Goal: Task Accomplishment & Management: Manage account settings

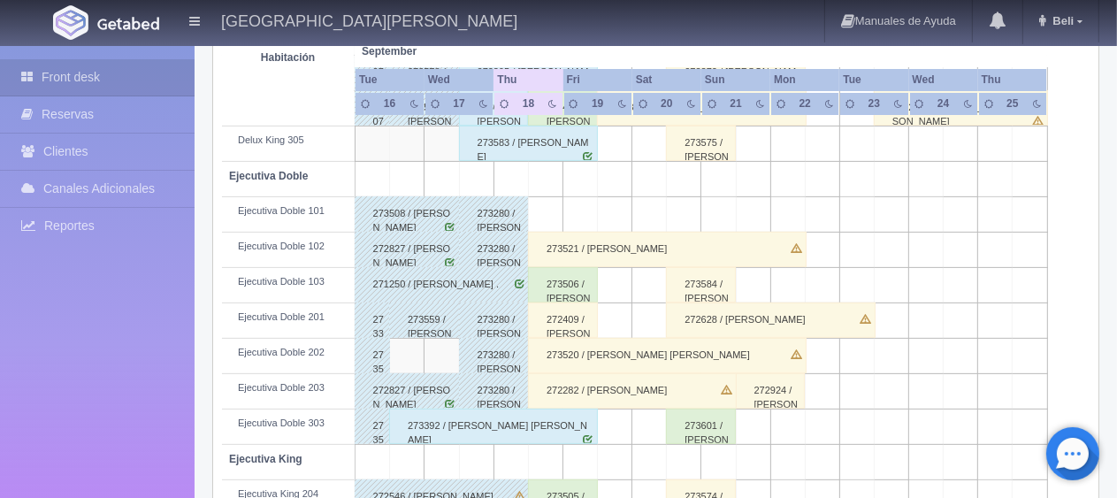
scroll to position [88, 0]
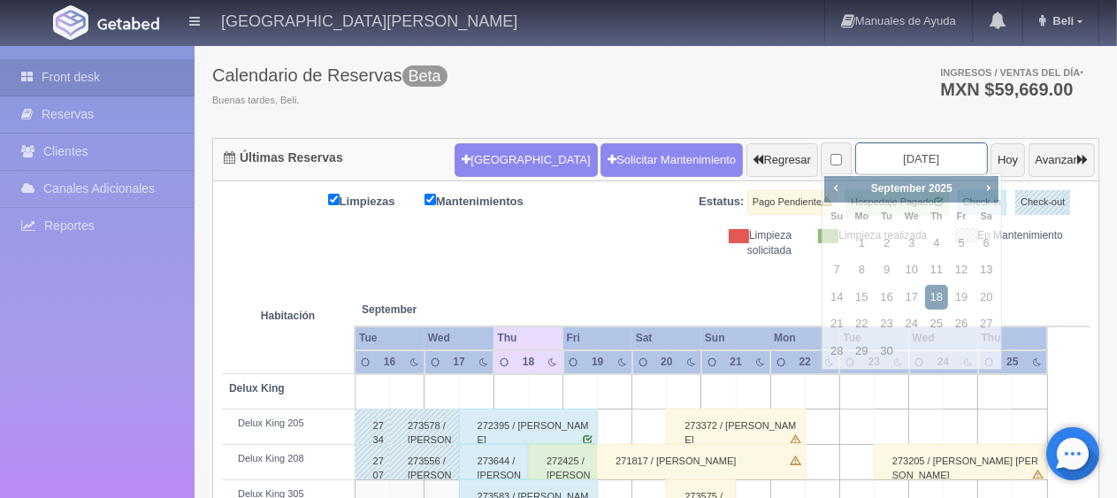
click at [871, 163] on input "[DATE]" at bounding box center [922, 158] width 133 height 33
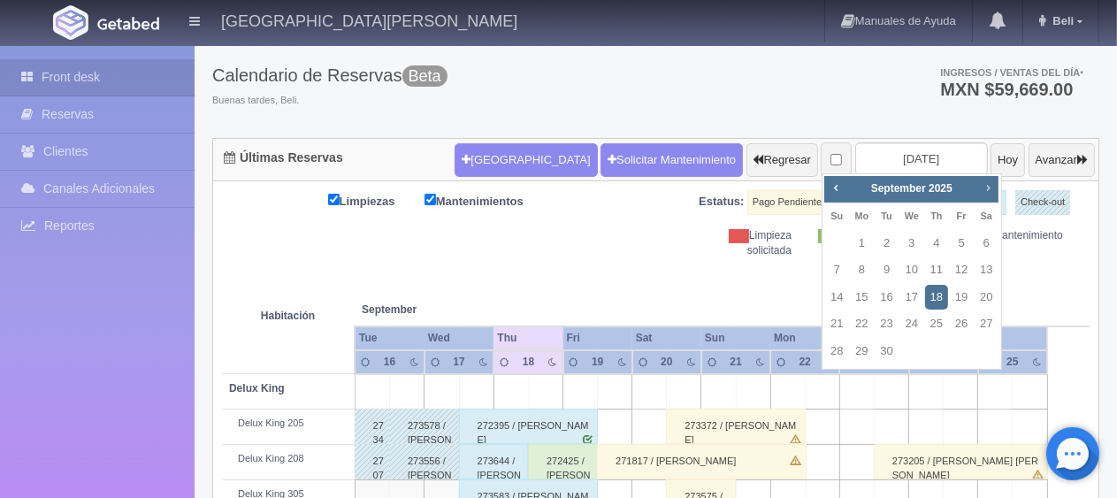
click at [989, 193] on span "Next" at bounding box center [988, 187] width 14 height 14
click at [986, 175] on div "Prev Next November 2025 Su Mo Tu We Th Fr Sa 1 2 3 4 5 6 7 8 9 10 11 12 13 14 1…" at bounding box center [912, 284] width 180 height 223
click at [987, 188] on span "Next" at bounding box center [988, 187] width 14 height 14
click at [989, 327] on link "27" at bounding box center [986, 324] width 23 height 26
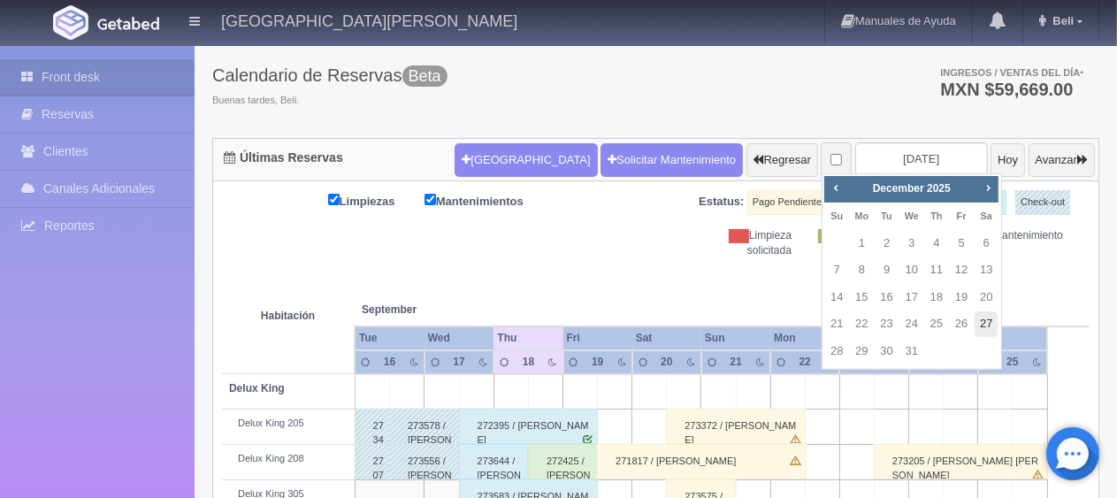
type input "2025-12-27"
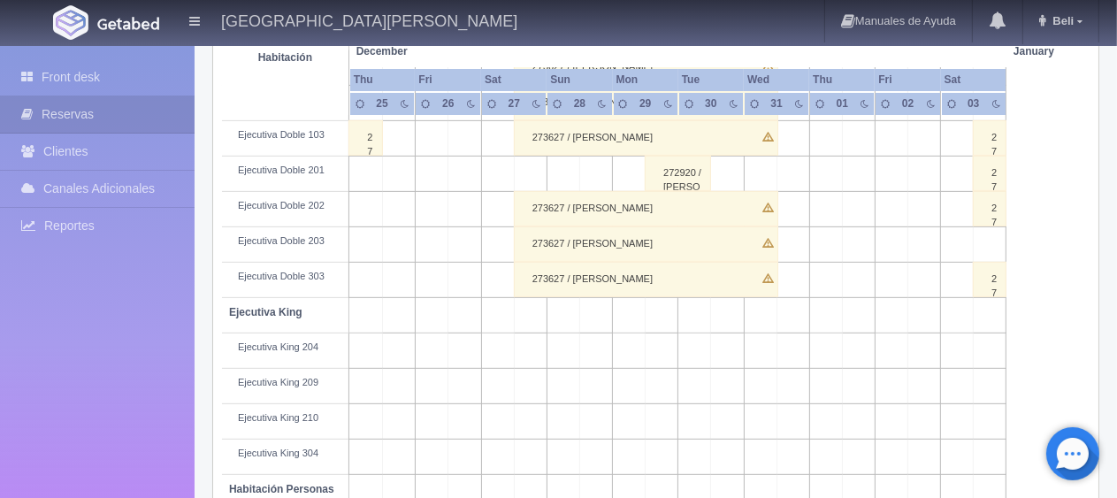
scroll to position [235, 0]
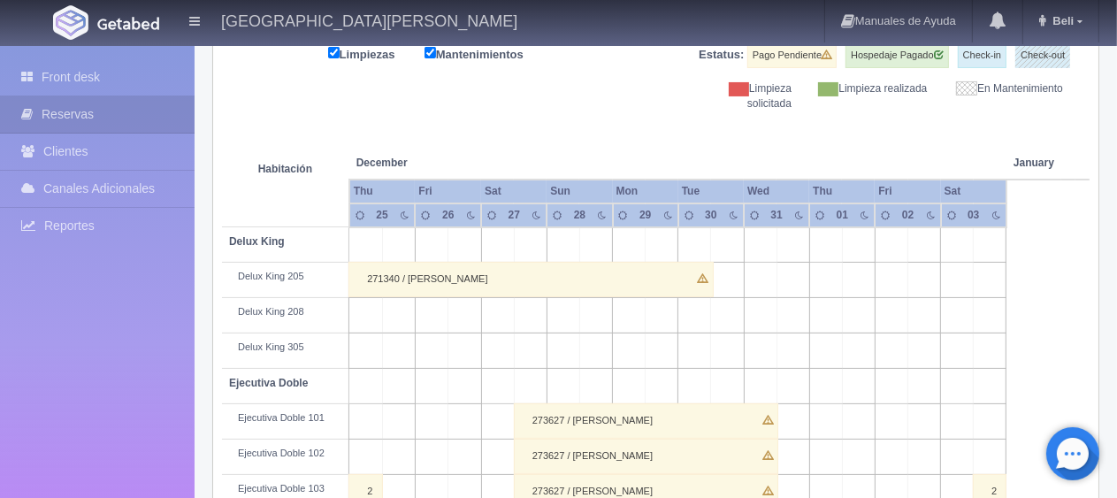
click at [583, 416] on div "273627 / Angela Peralta Aban" at bounding box center [646, 420] width 265 height 35
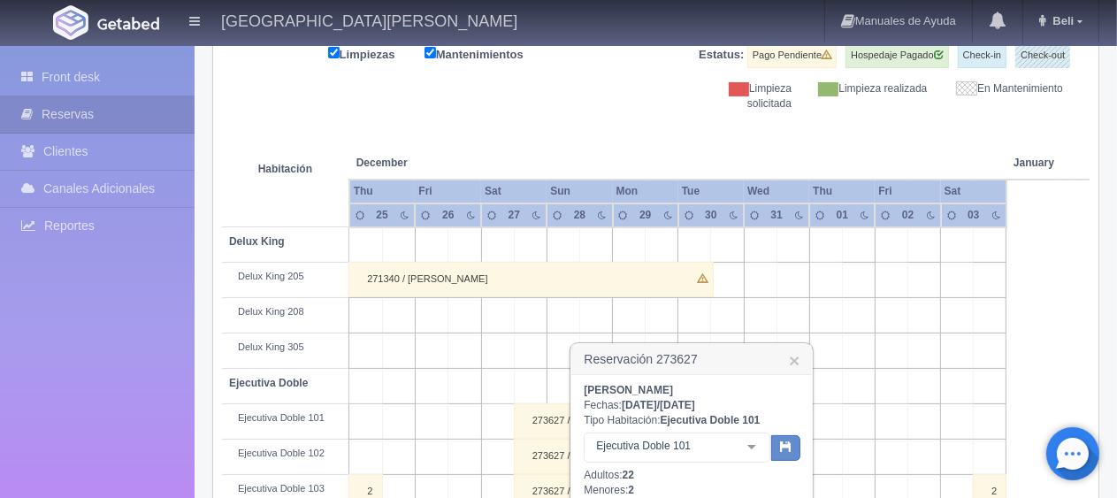
scroll to position [501, 0]
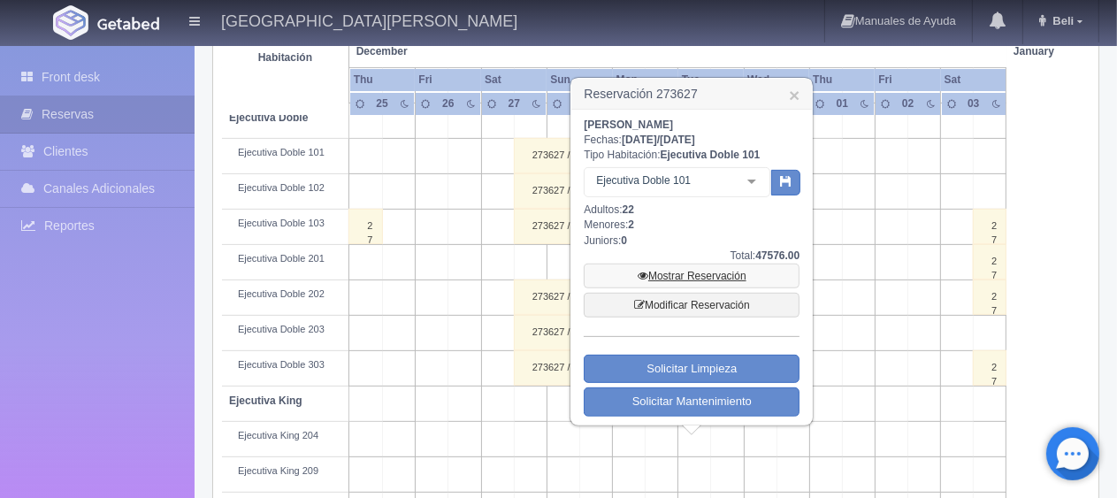
click at [698, 275] on link "Mostrar Reservación" at bounding box center [692, 276] width 216 height 25
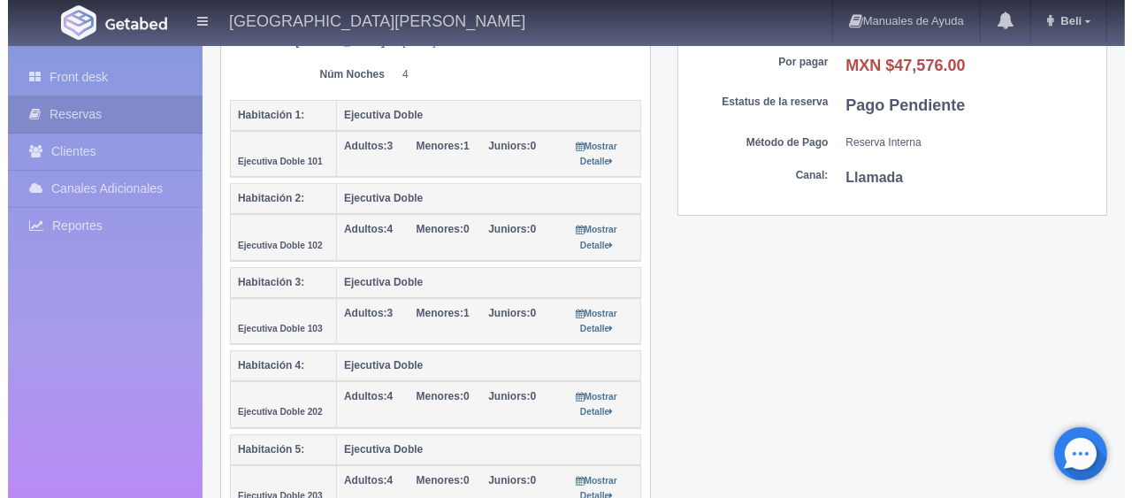
scroll to position [708, 0]
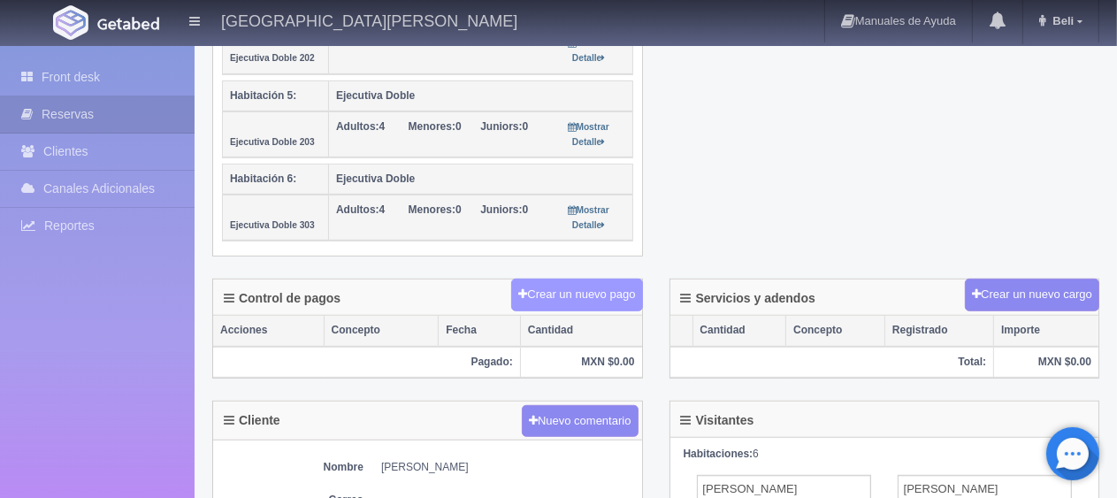
click at [552, 292] on button "Crear un nuevo pago" at bounding box center [576, 295] width 131 height 33
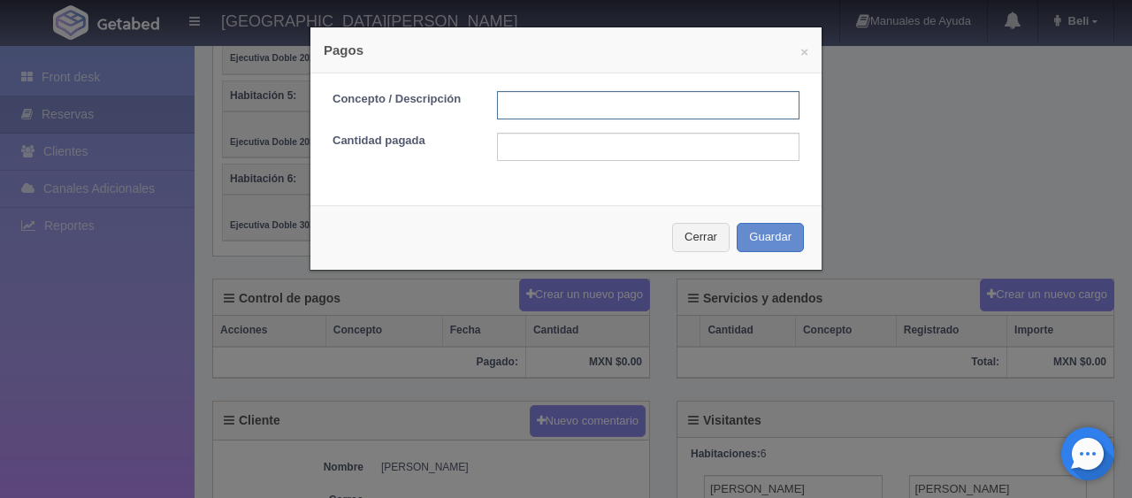
click at [561, 99] on input "text" at bounding box center [648, 105] width 303 height 28
type input "transferencia"
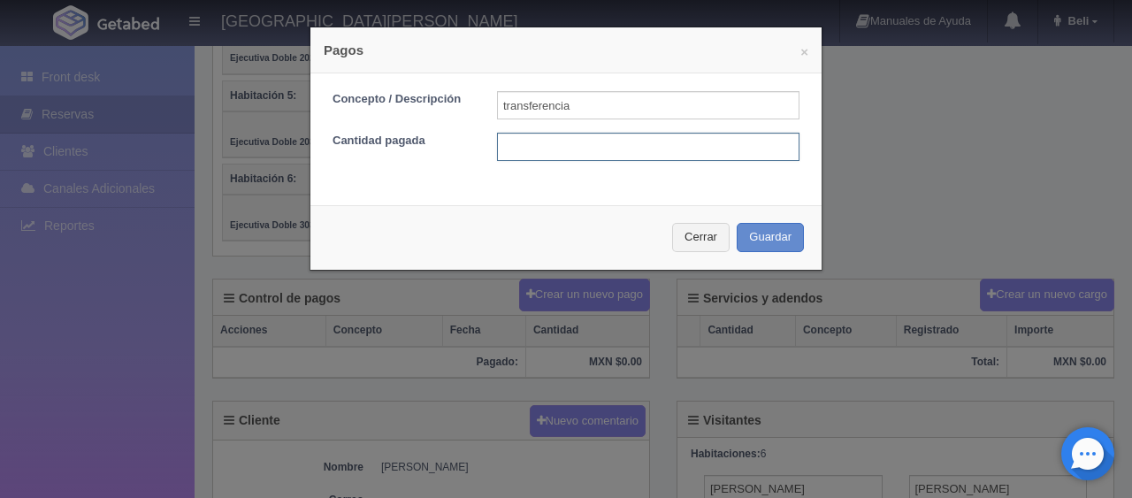
click at [618, 157] on input "text" at bounding box center [648, 147] width 303 height 28
type input "38000"
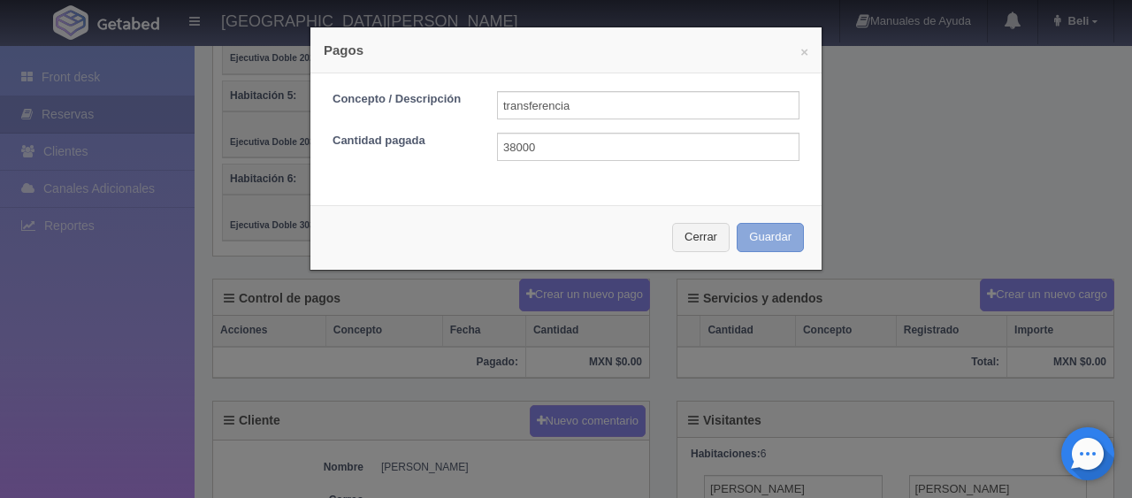
click at [760, 233] on button "Guardar" at bounding box center [770, 237] width 67 height 29
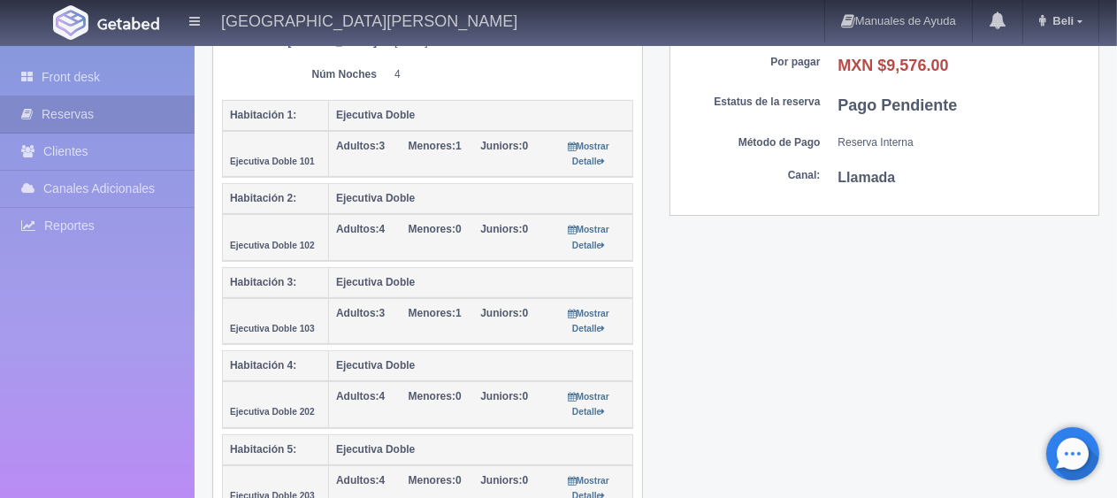
scroll to position [265, 0]
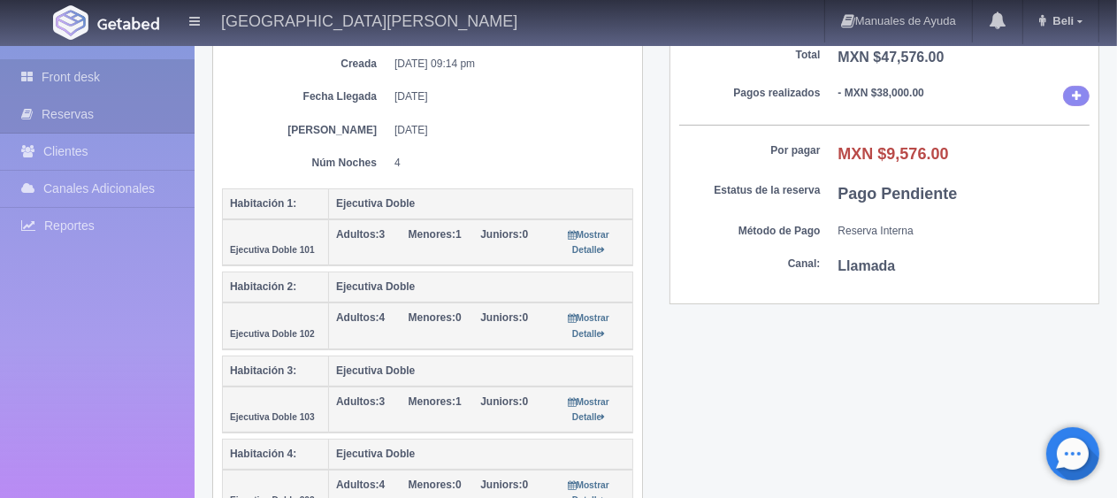
click at [138, 71] on link "Front desk" at bounding box center [97, 77] width 195 height 36
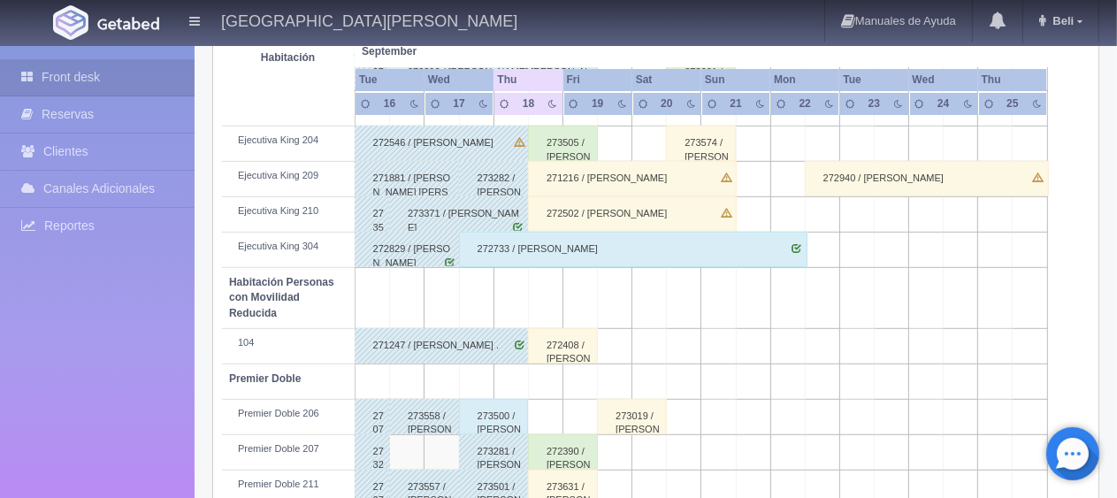
scroll to position [885, 0]
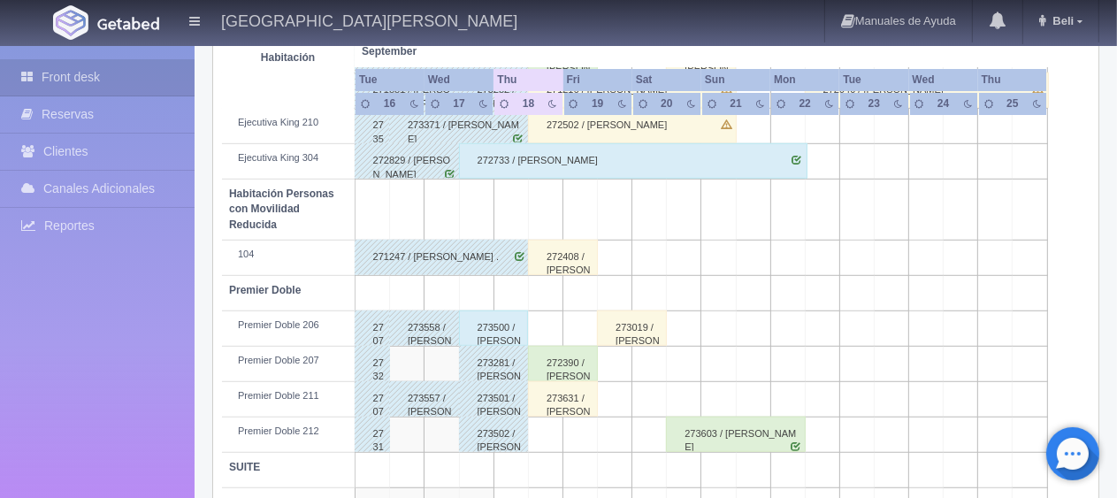
click at [557, 395] on div "273631 / [PERSON_NAME]" at bounding box center [563, 398] width 70 height 35
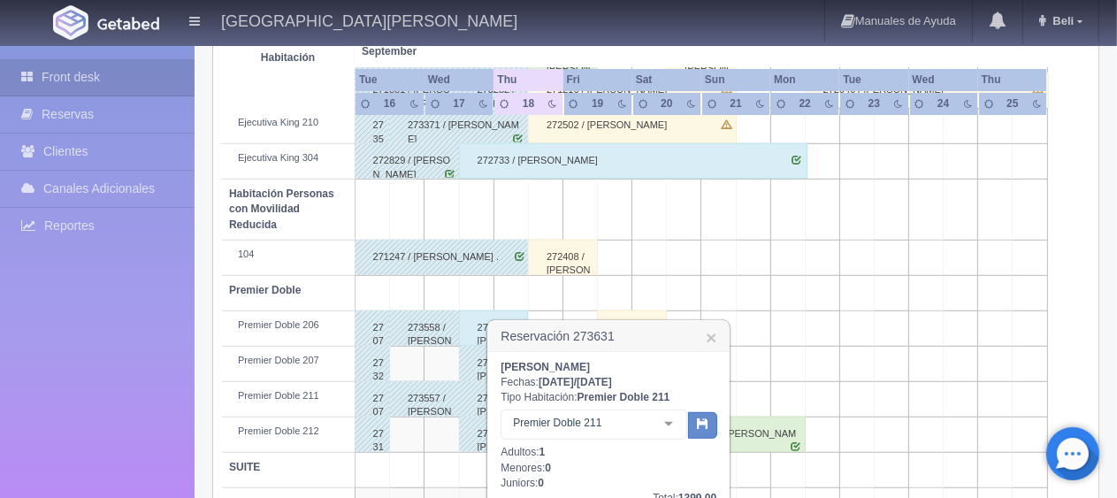
scroll to position [973, 0]
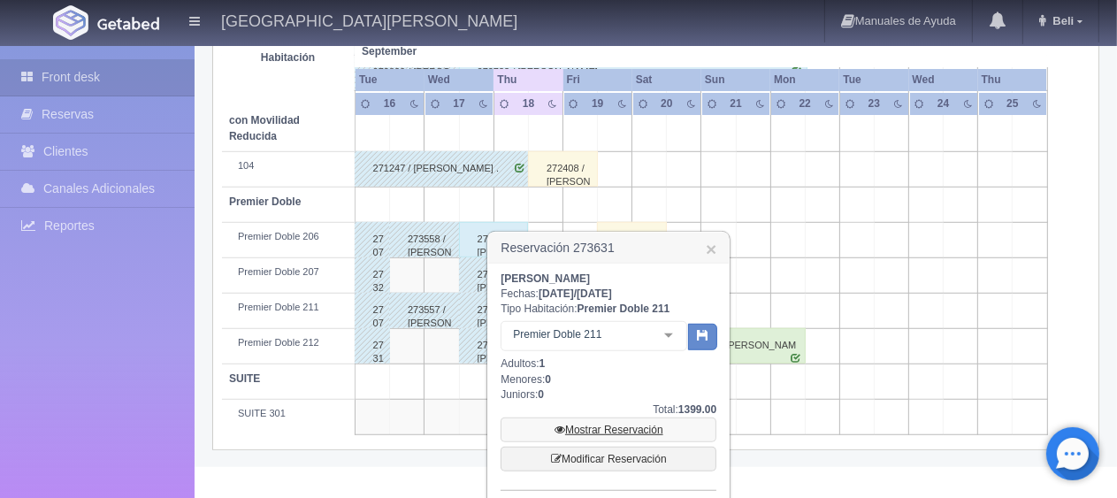
click at [610, 427] on link "Mostrar Reservación" at bounding box center [609, 430] width 216 height 25
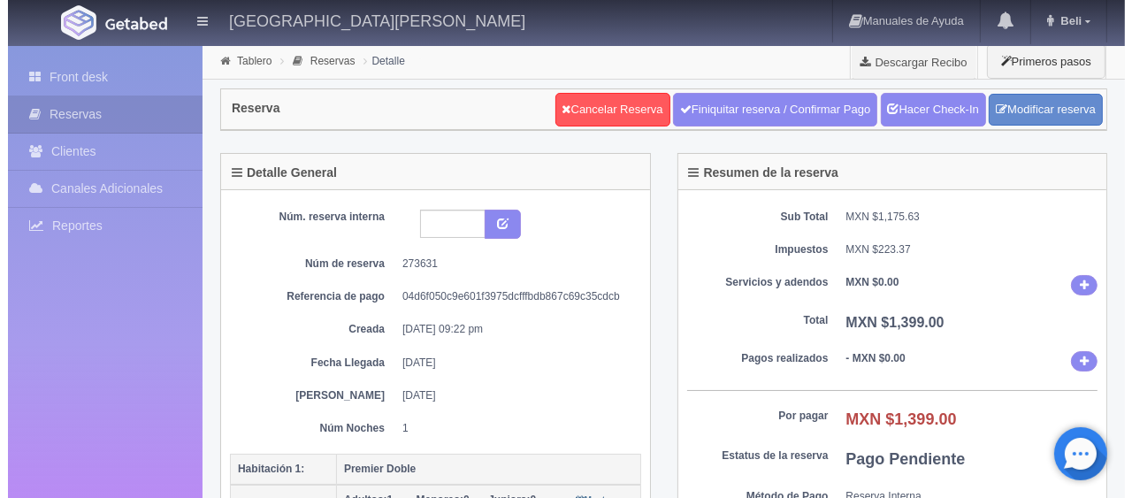
scroll to position [265, 0]
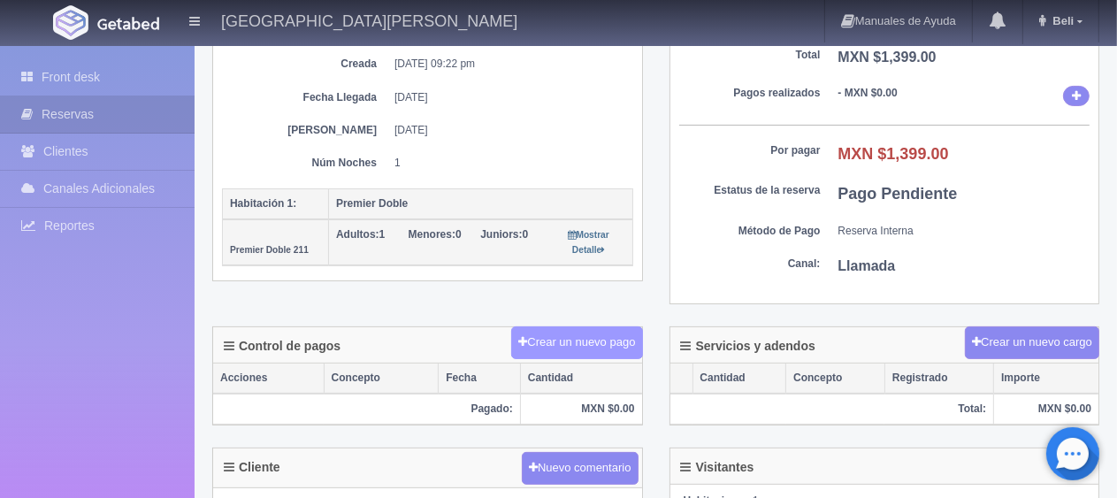
click at [614, 335] on button "Crear un nuevo pago" at bounding box center [576, 342] width 131 height 33
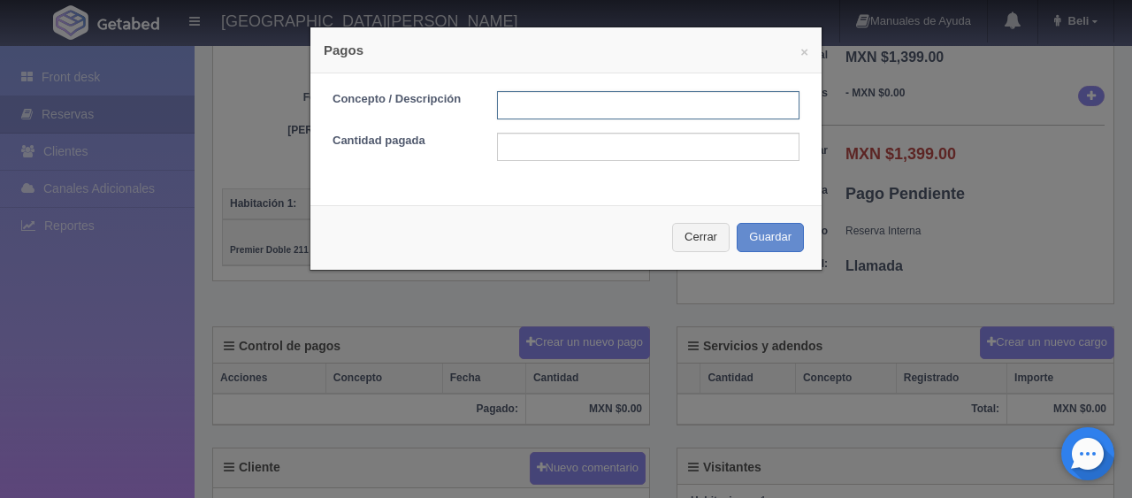
click at [580, 108] on input "text" at bounding box center [648, 105] width 303 height 28
type input "transferencia"
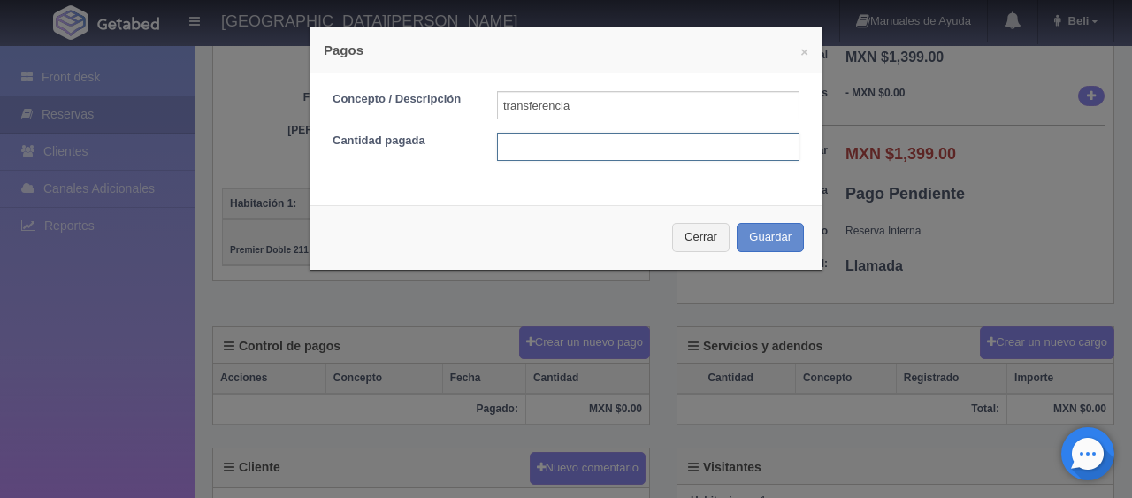
click at [577, 143] on input "text" at bounding box center [648, 147] width 303 height 28
type input "699.50"
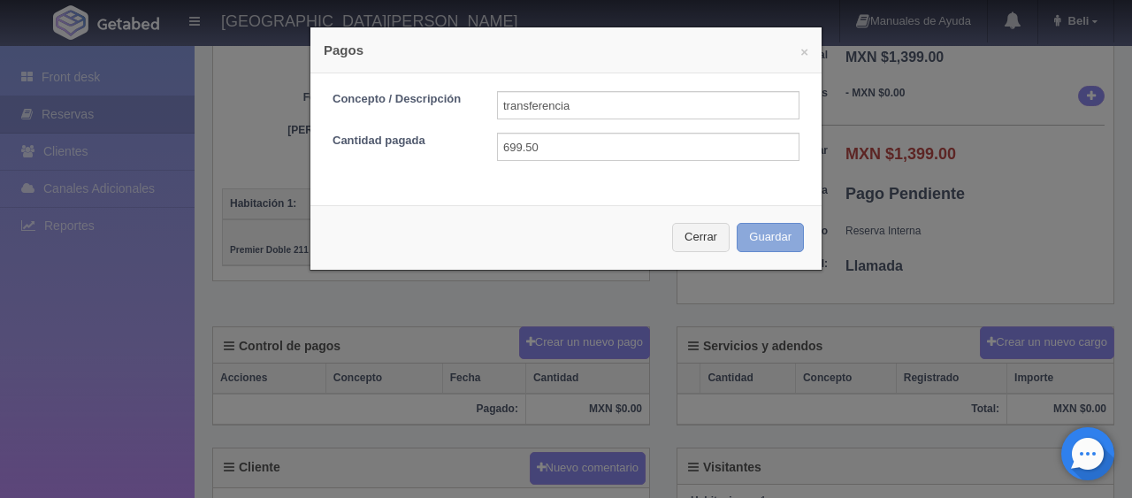
click at [770, 241] on button "Guardar" at bounding box center [770, 237] width 67 height 29
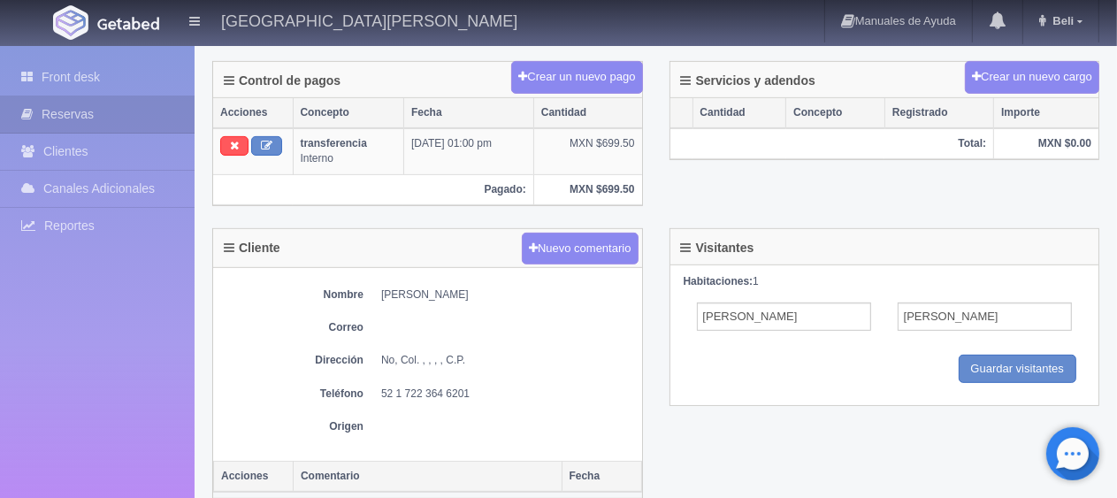
scroll to position [619, 0]
